Goal: Task Accomplishment & Management: Use online tool/utility

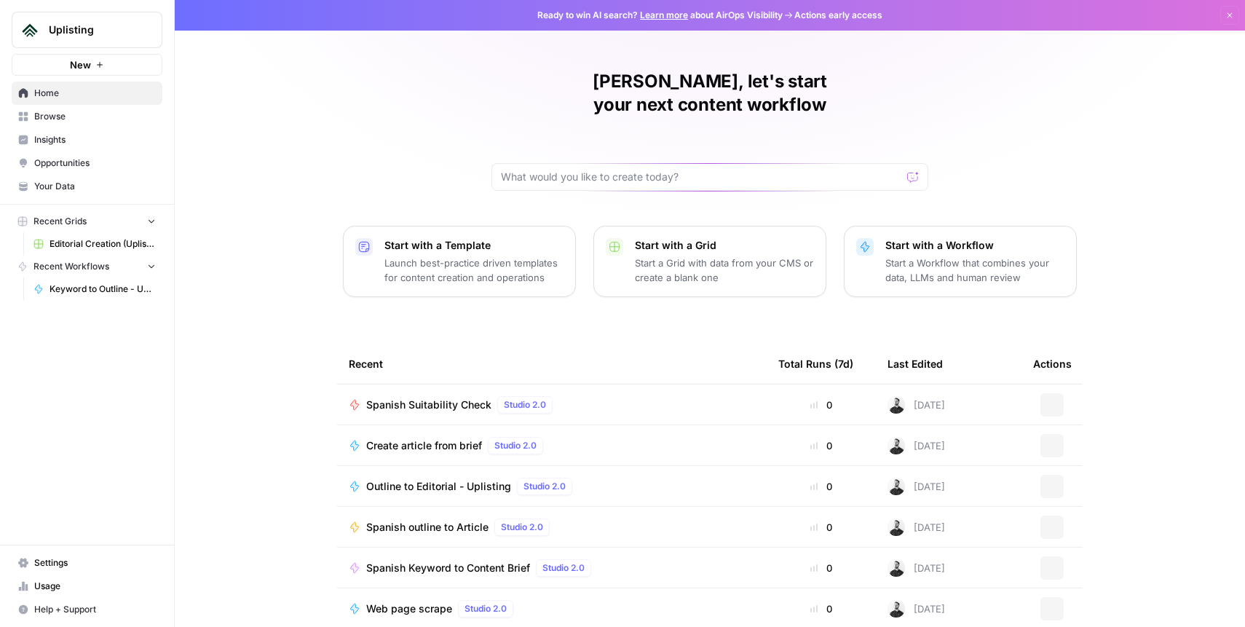
click at [59, 242] on span "Editorial Creation (Uplisting)" at bounding box center [102, 243] width 106 height 13
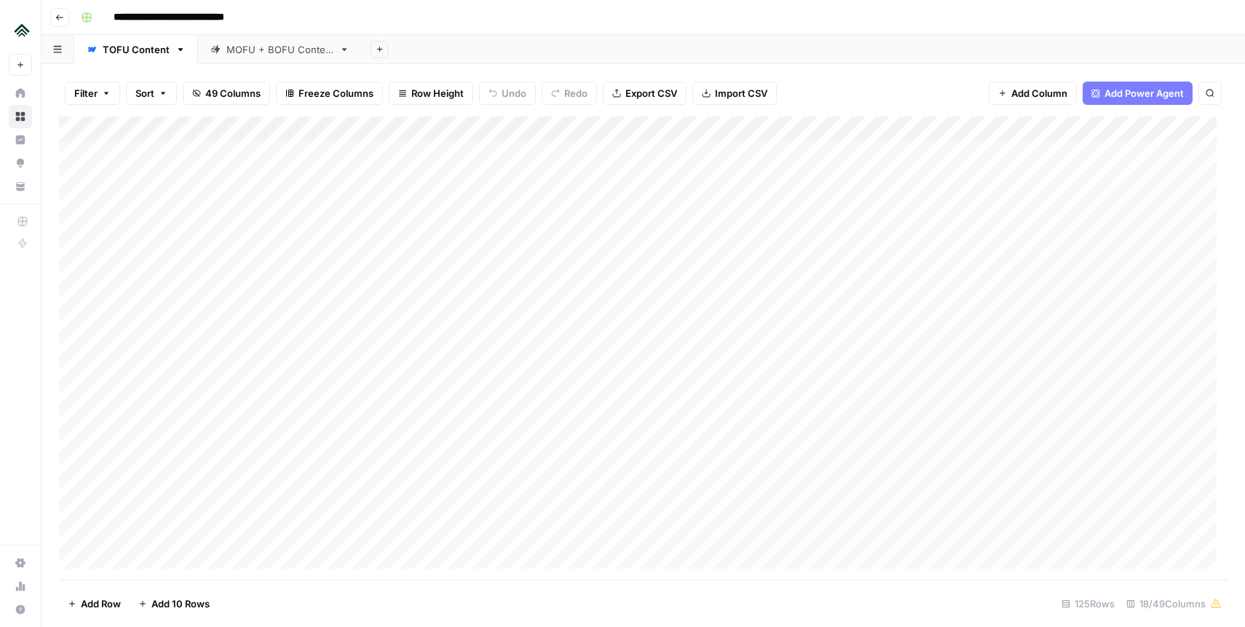
click at [526, 130] on div "Add Column" at bounding box center [643, 347] width 1168 height 463
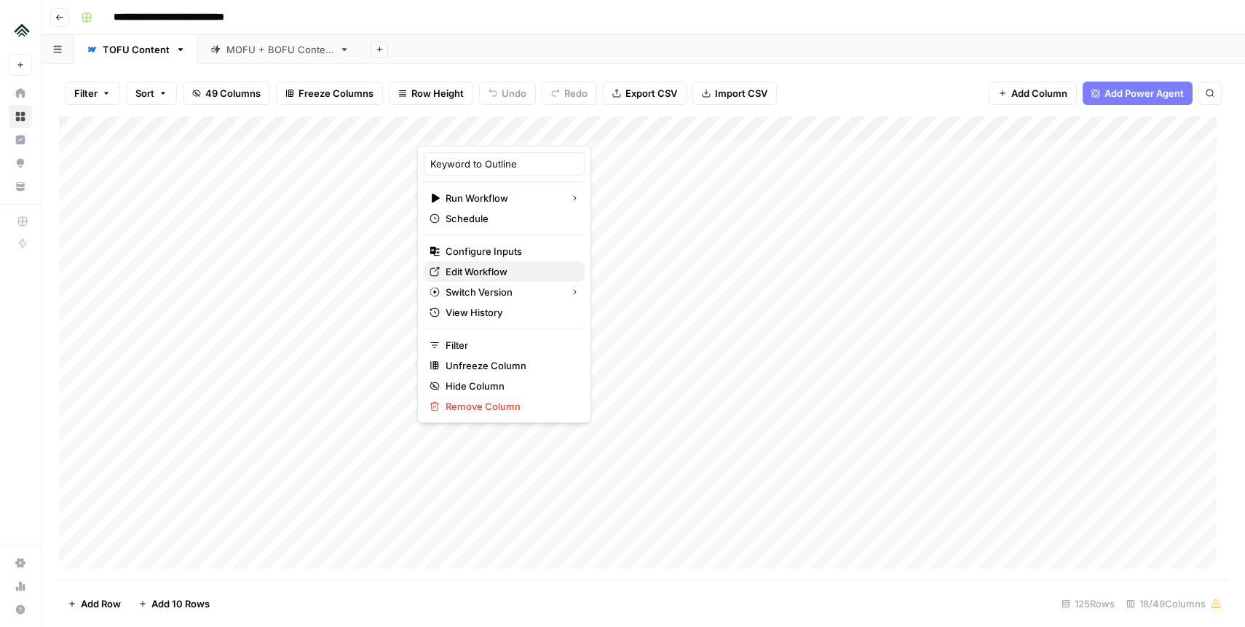
click at [493, 274] on span "Edit Workflow" at bounding box center [508, 271] width 127 height 15
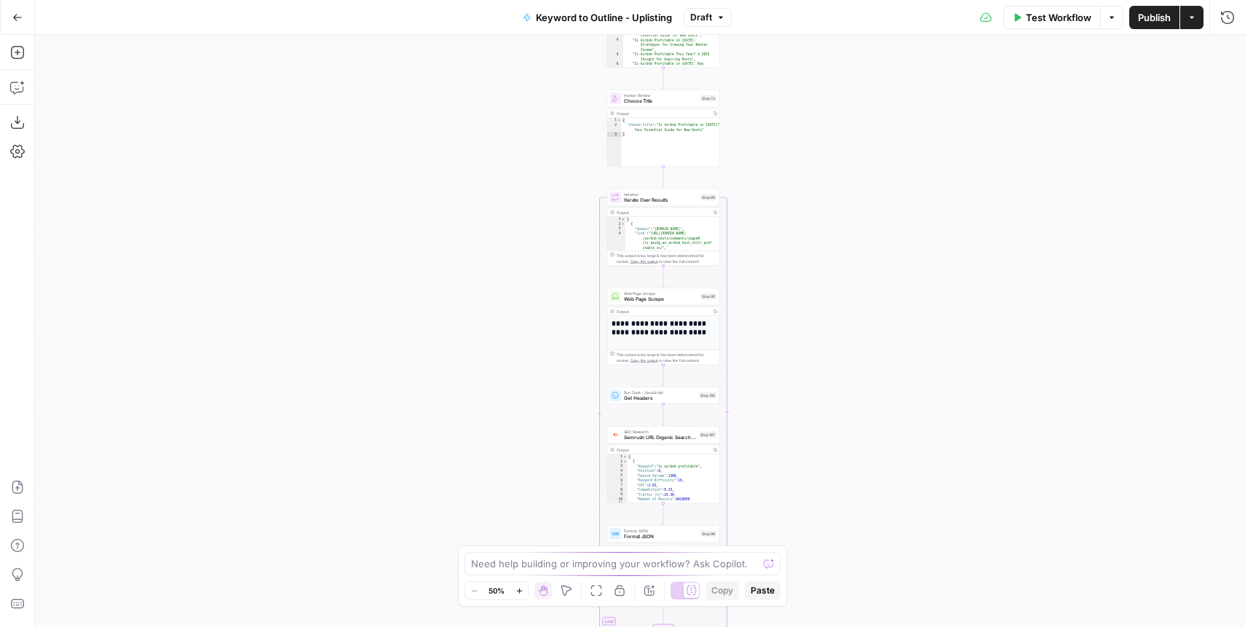
drag, startPoint x: 756, startPoint y: 175, endPoint x: 768, endPoint y: 426, distance: 250.7
click at [767, 427] on div "true false Workflow Set Inputs Inputs SEO Research Semrush Keyword Magic Tool S…" at bounding box center [640, 331] width 1210 height 592
drag, startPoint x: 820, startPoint y: 85, endPoint x: 771, endPoint y: 407, distance: 325.4
click at [771, 411] on div "true false Workflow Set Inputs Inputs SEO Research Semrush Keyword Magic Tool S…" at bounding box center [640, 331] width 1210 height 592
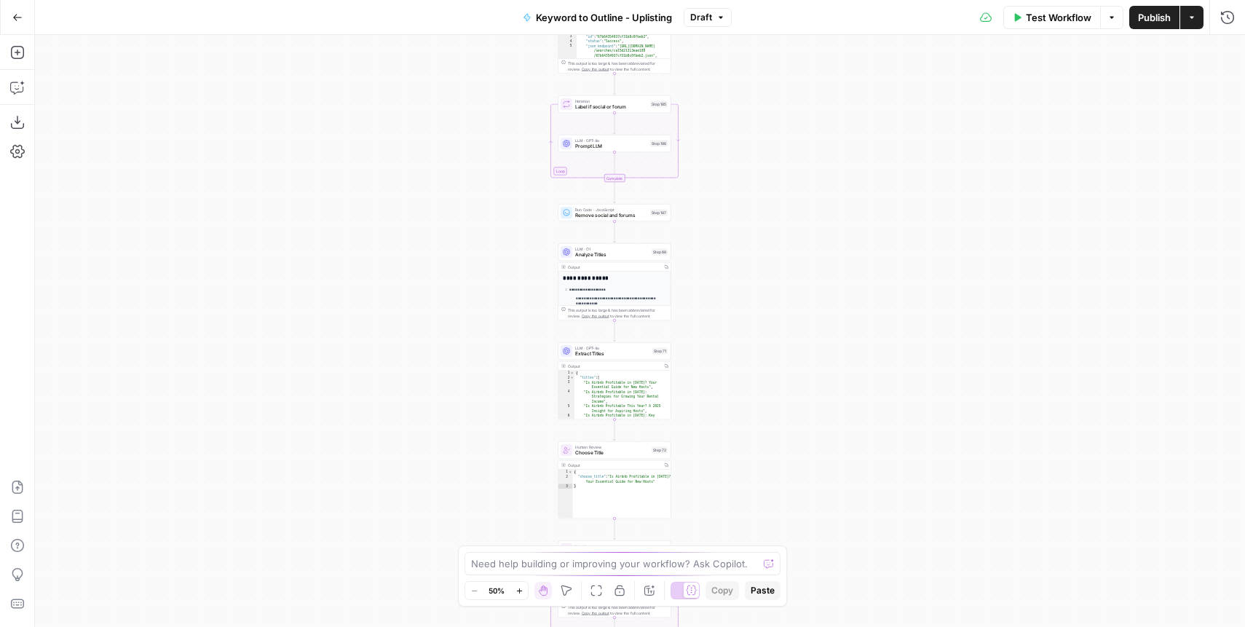
drag, startPoint x: 788, startPoint y: 126, endPoint x: 803, endPoint y: 359, distance: 233.4
click at [801, 365] on div "true false Workflow Set Inputs Inputs SEO Research Semrush Keyword Magic Tool S…" at bounding box center [640, 331] width 1210 height 592
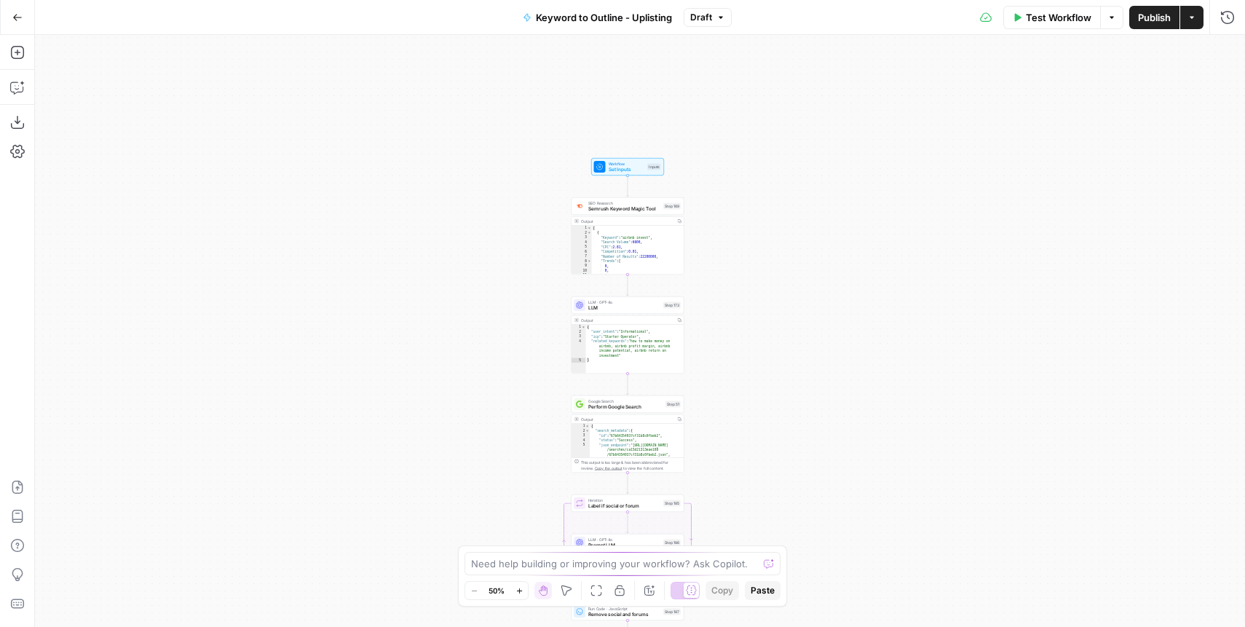
drag, startPoint x: 767, startPoint y: 124, endPoint x: 780, endPoint y: 98, distance: 28.6
click at [773, 356] on div "true false Workflow Set Inputs Inputs SEO Research Semrush Keyword Magic Tool S…" at bounding box center [640, 331] width 1210 height 592
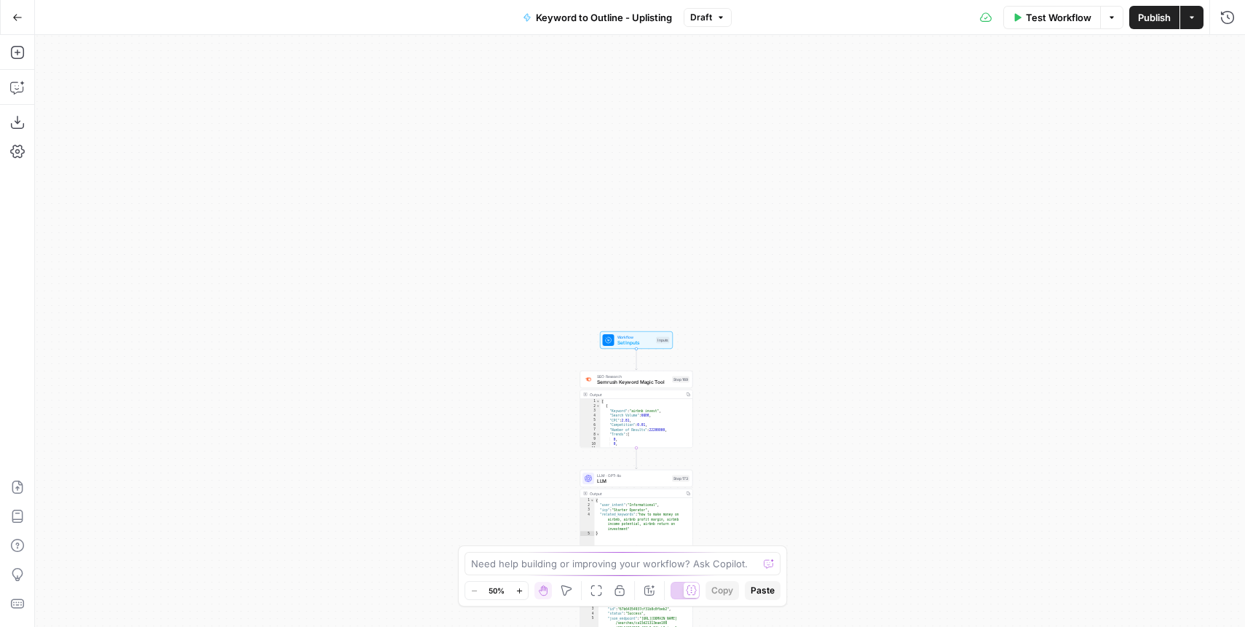
drag, startPoint x: 782, startPoint y: 64, endPoint x: 785, endPoint y: 148, distance: 83.8
click at [783, 156] on div "true false Workflow Set Inputs Inputs SEO Research Semrush Keyword Magic Tool S…" at bounding box center [640, 331] width 1210 height 592
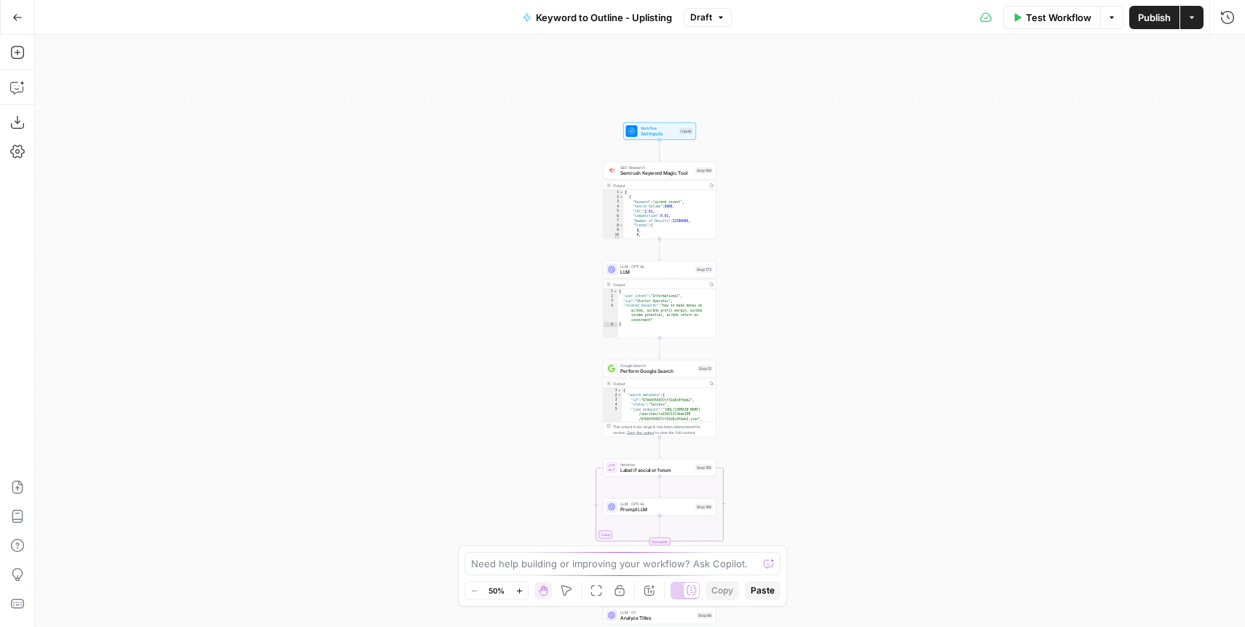
drag, startPoint x: 761, startPoint y: 333, endPoint x: 829, endPoint y: 203, distance: 146.5
click at [803, 138] on div "true false Workflow Set Inputs Inputs SEO Research Semrush Keyword Magic Tool S…" at bounding box center [640, 331] width 1210 height 592
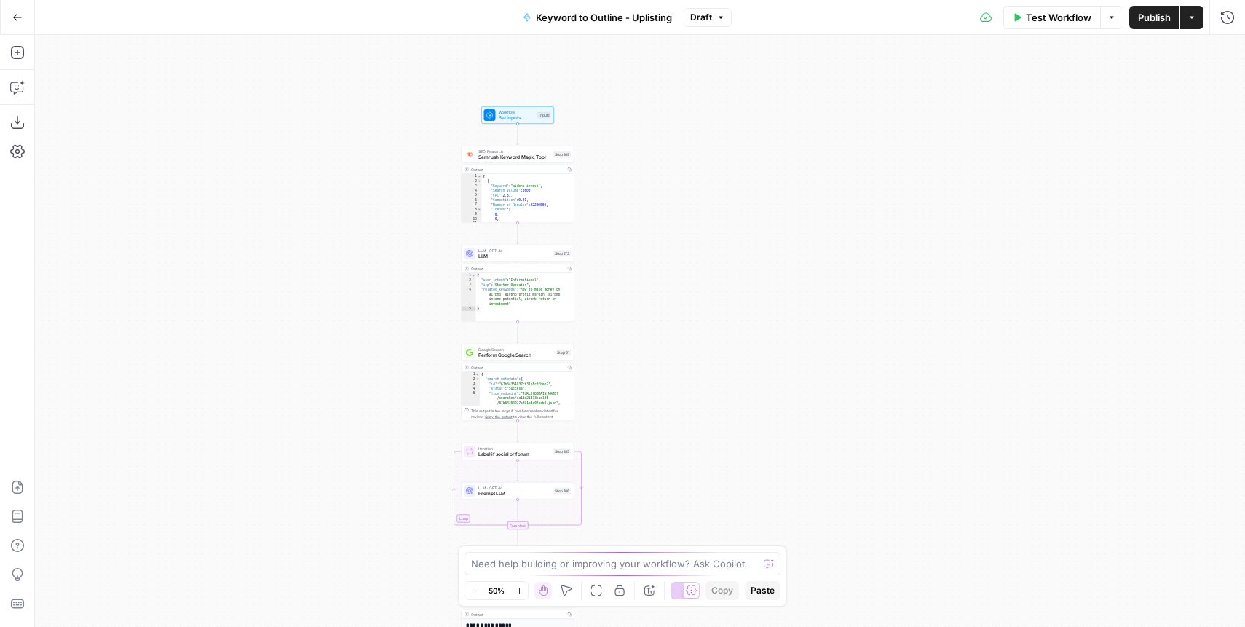
drag, startPoint x: 868, startPoint y: 336, endPoint x: 693, endPoint y: 489, distance: 232.1
click at [693, 489] on div "true false Workflow Set Inputs Inputs SEO Research Semrush Keyword Magic Tool S…" at bounding box center [640, 331] width 1210 height 592
drag, startPoint x: 668, startPoint y: 364, endPoint x: 778, endPoint y: 349, distance: 111.6
click at [779, 349] on div "true false Workflow Set Inputs Inputs SEO Research Semrush Keyword Magic Tool S…" at bounding box center [640, 331] width 1210 height 592
